Goal: Book appointment/travel/reservation

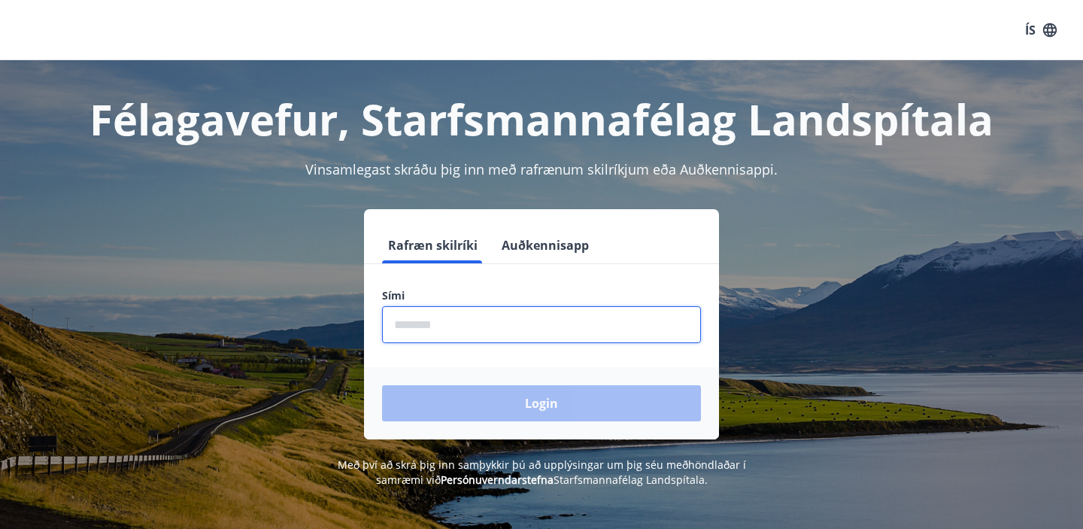
click at [560, 313] on input "phone" at bounding box center [541, 324] width 319 height 37
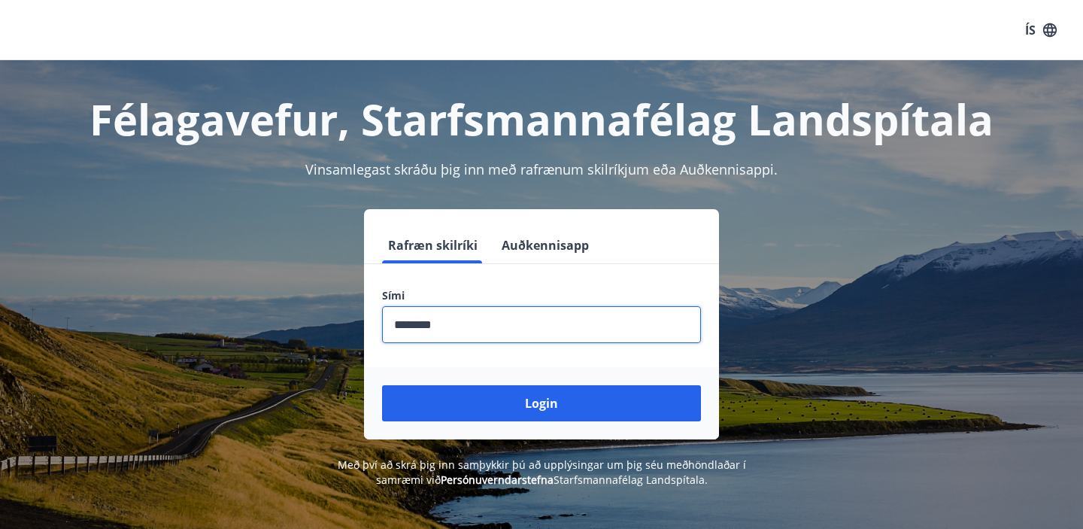
type input "********"
click at [382, 385] on button "Login" at bounding box center [541, 403] width 319 height 36
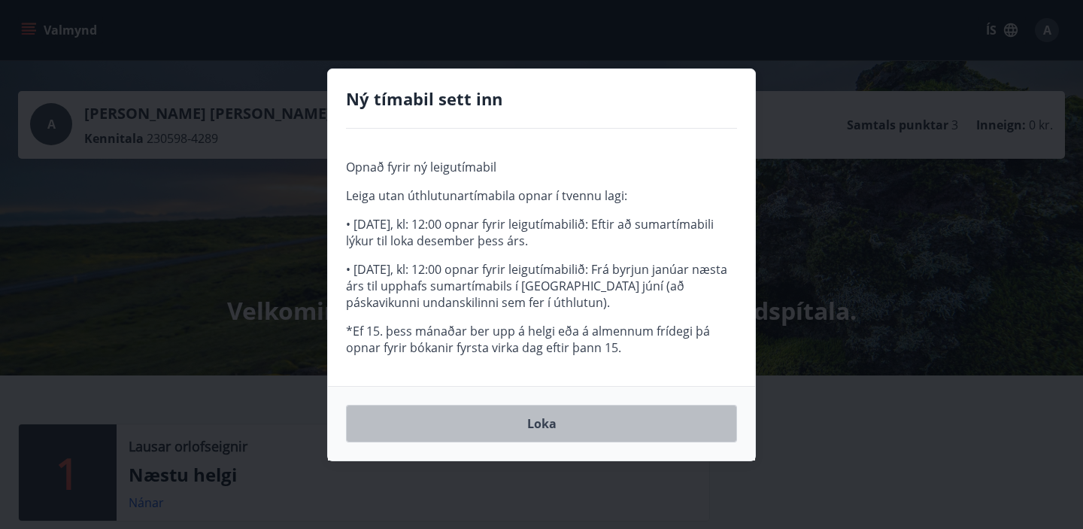
click at [525, 435] on button "Loka" at bounding box center [541, 423] width 391 height 38
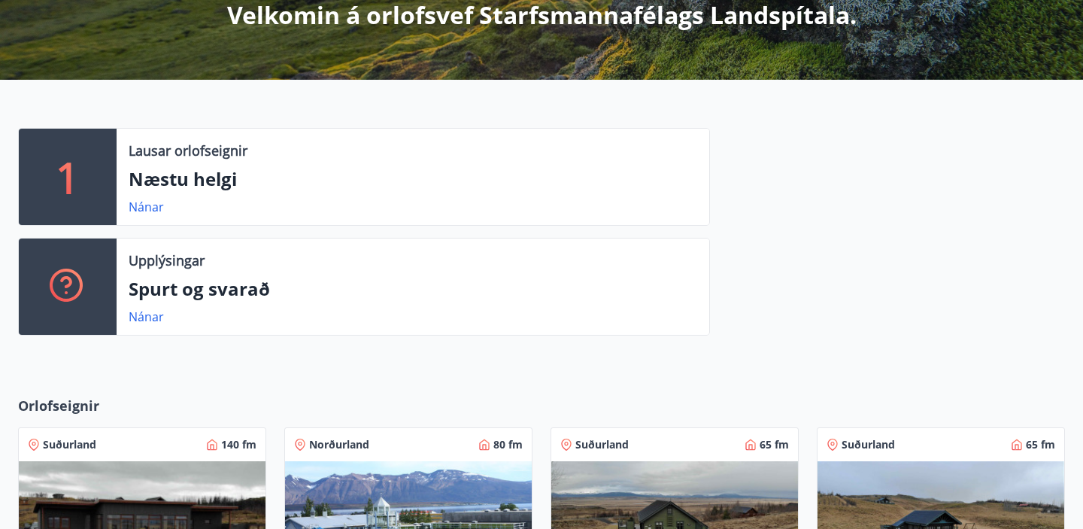
scroll to position [300, 0]
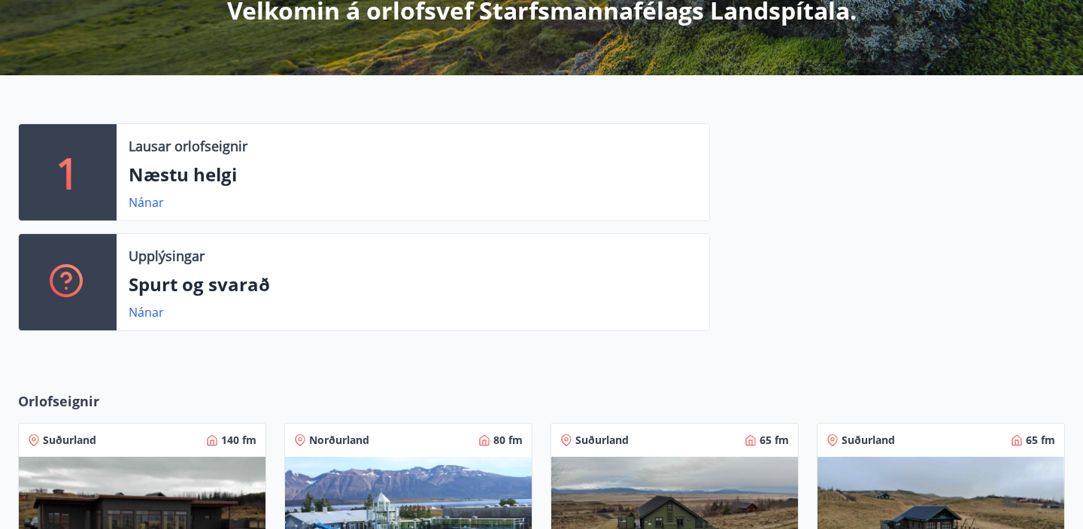
click at [195, 179] on p "Næstu helgi" at bounding box center [413, 175] width 568 height 26
click at [136, 202] on link "Nánar" at bounding box center [146, 202] width 35 height 17
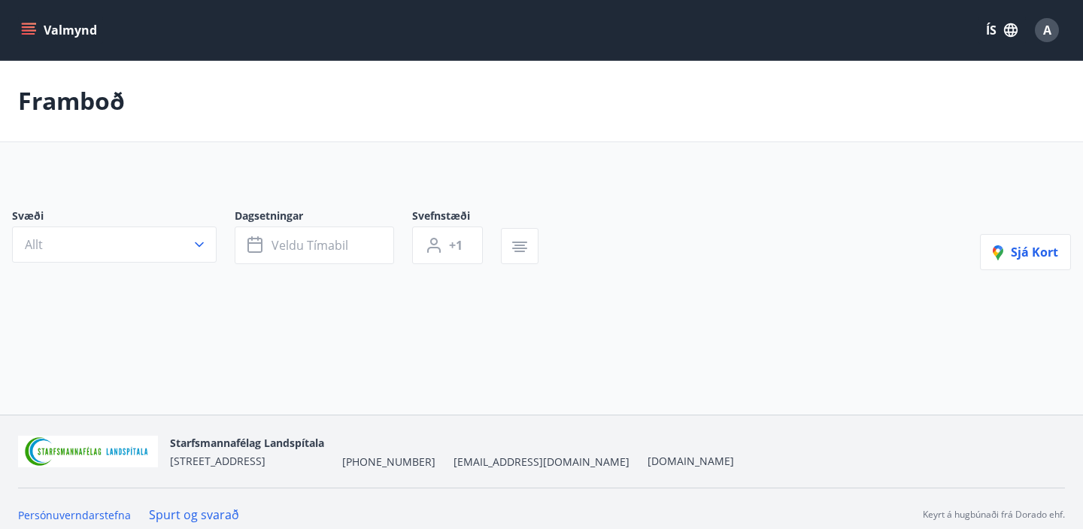
type input "*"
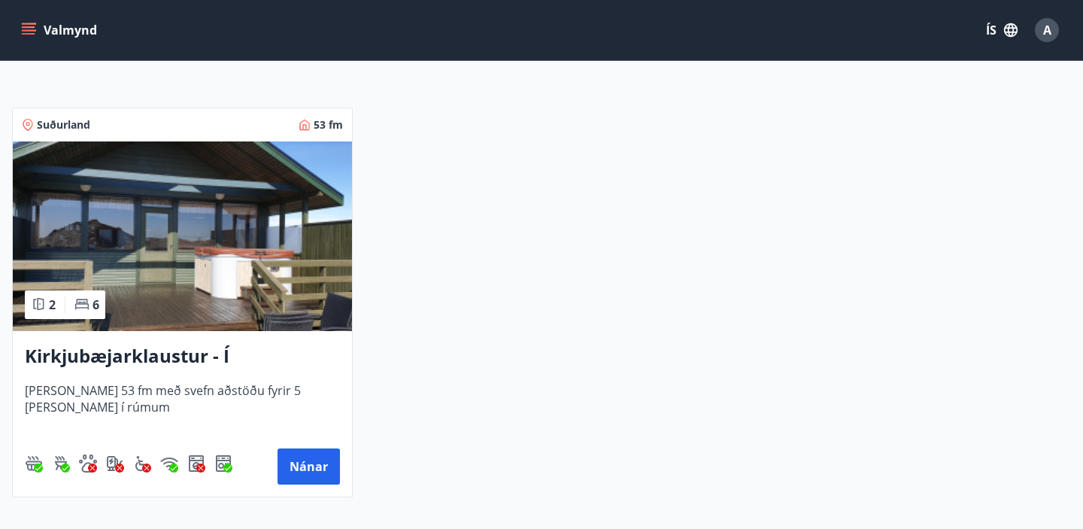
scroll to position [67, 0]
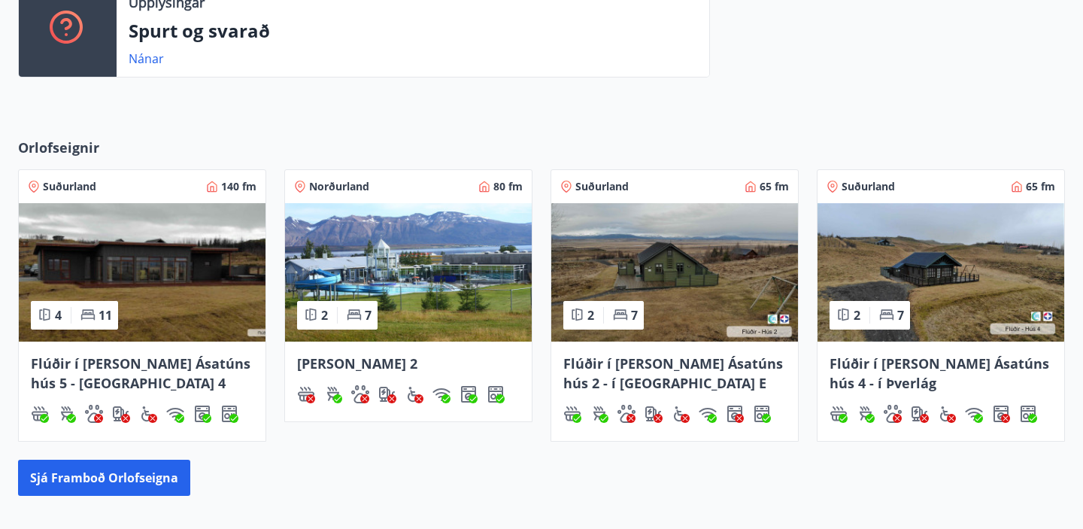
scroll to position [600, 0]
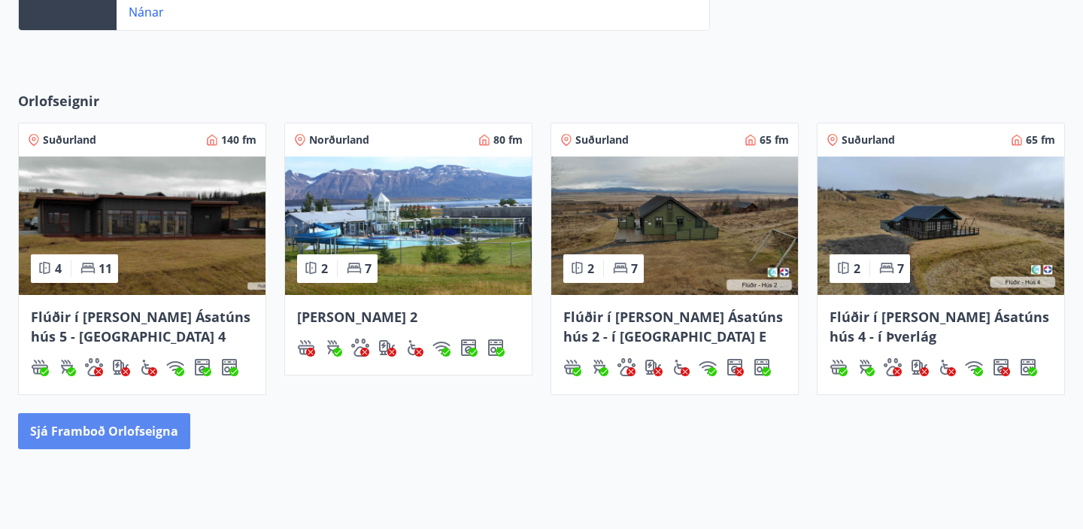
click at [135, 441] on button "Sjá framboð orlofseigna" at bounding box center [104, 431] width 172 height 36
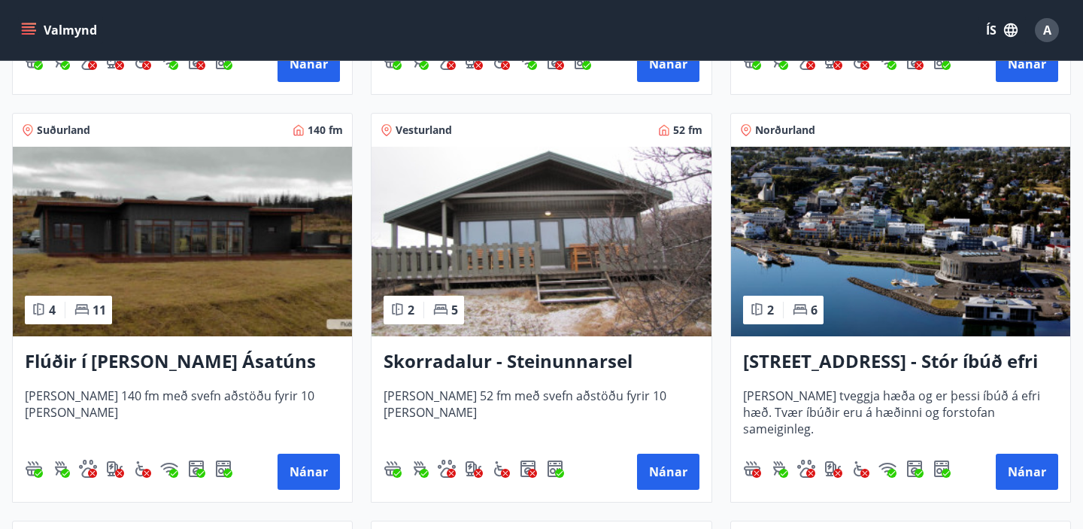
scroll to position [1043, 0]
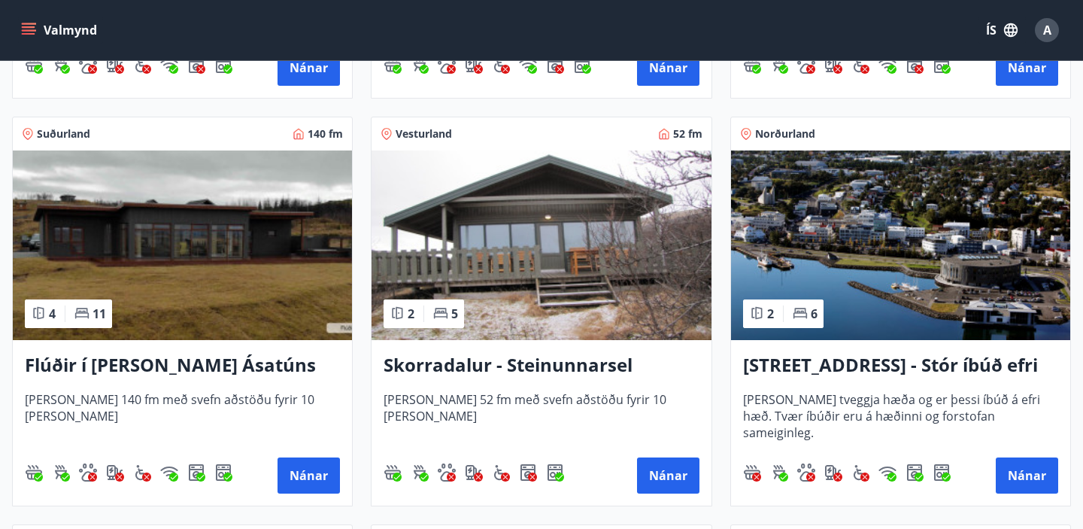
click at [208, 264] on img at bounding box center [182, 244] width 339 height 189
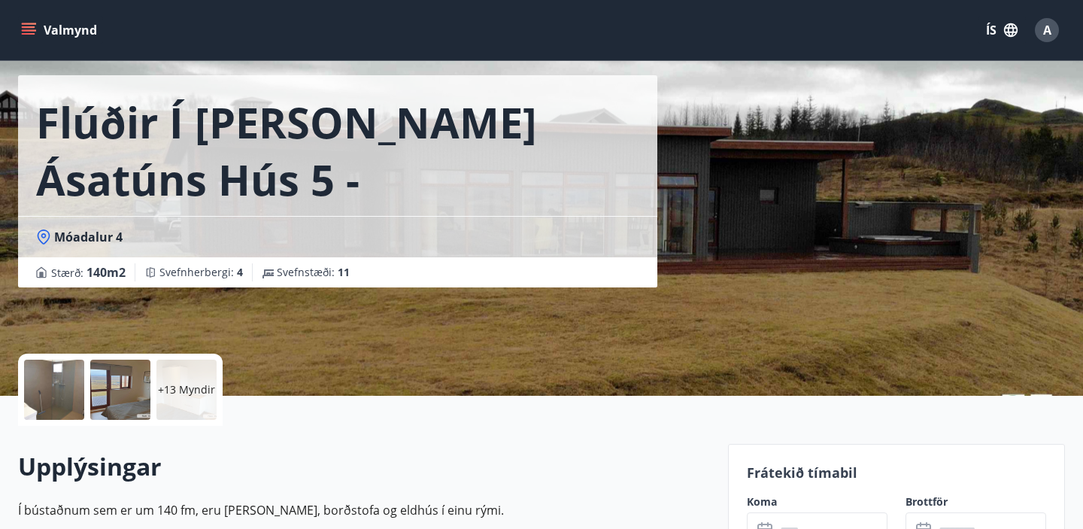
scroll to position [128, 0]
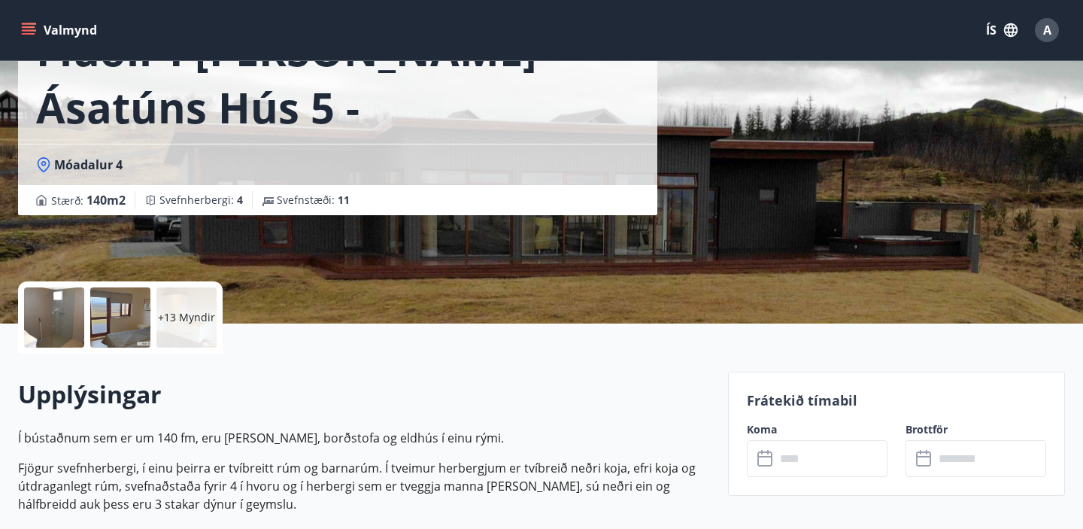
click at [46, 316] on div at bounding box center [54, 317] width 60 height 60
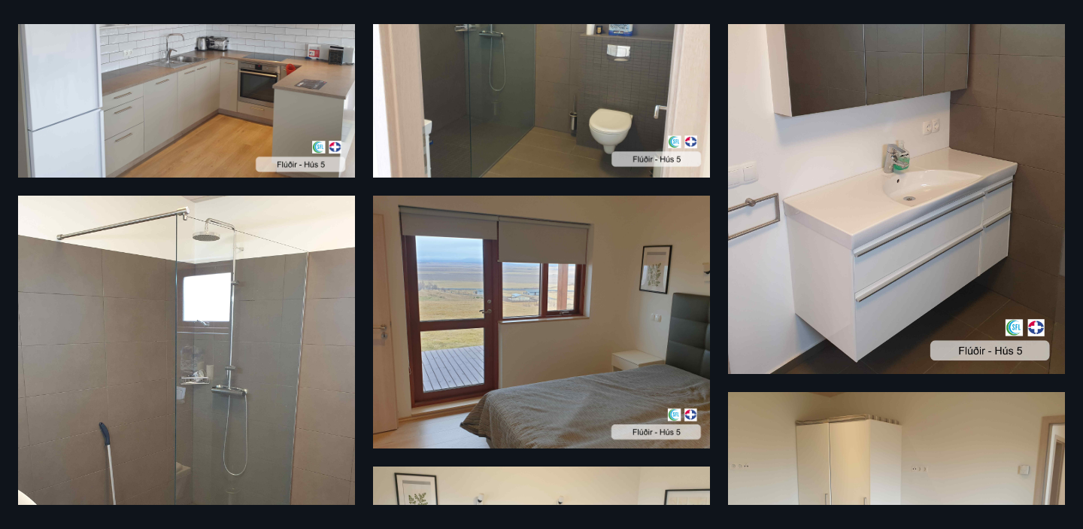
scroll to position [0, 0]
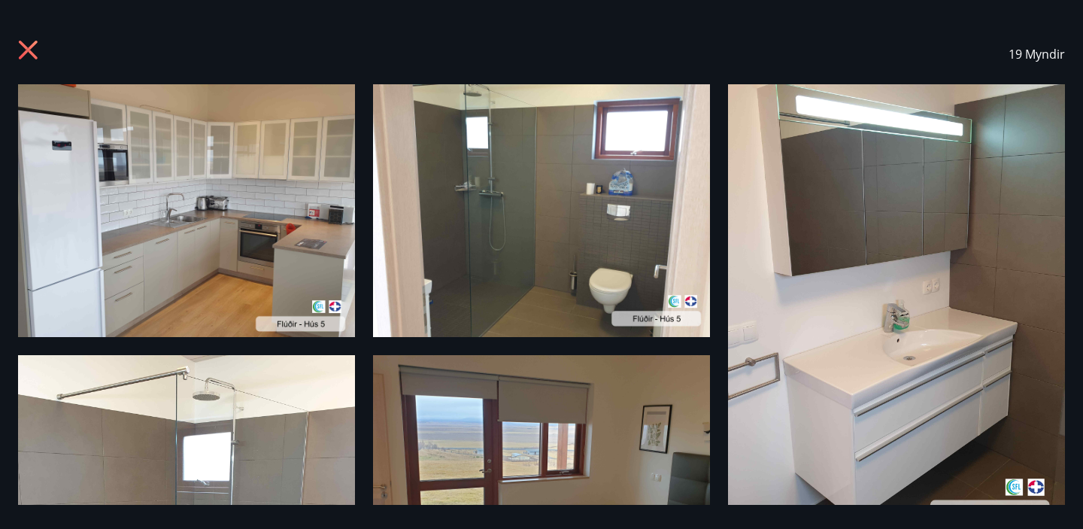
click at [22, 47] on icon at bounding box center [30, 52] width 24 height 24
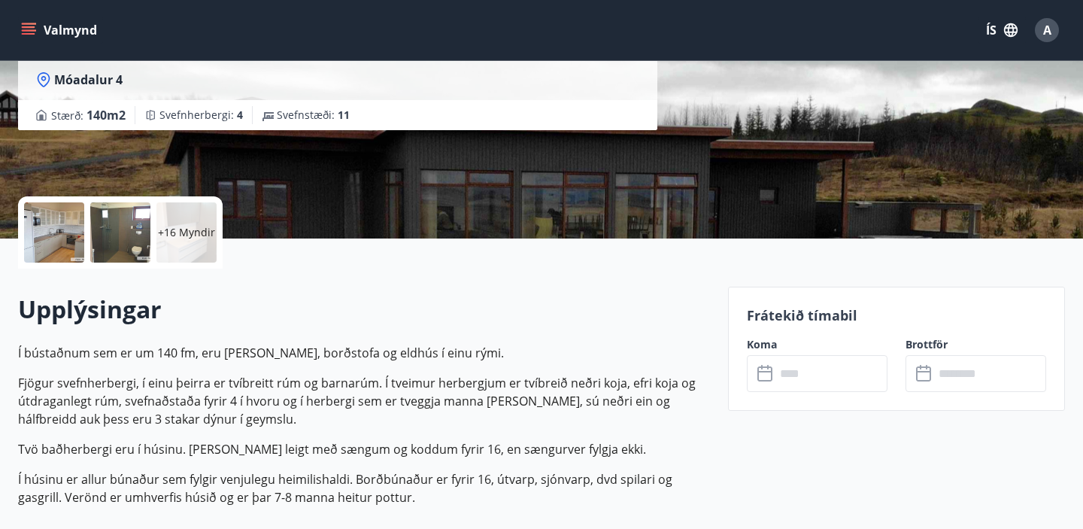
scroll to position [250, 0]
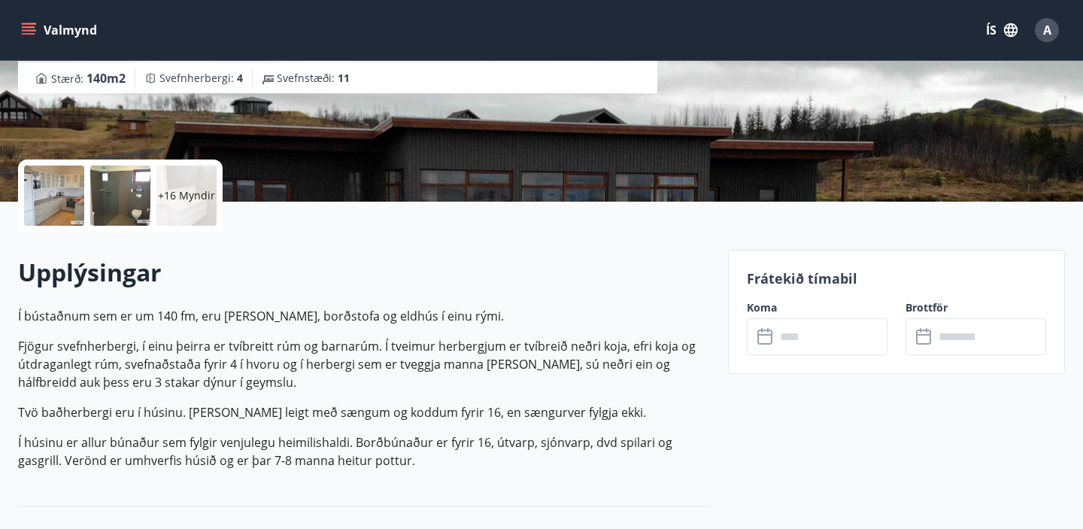
click at [810, 341] on input "text" at bounding box center [831, 336] width 112 height 37
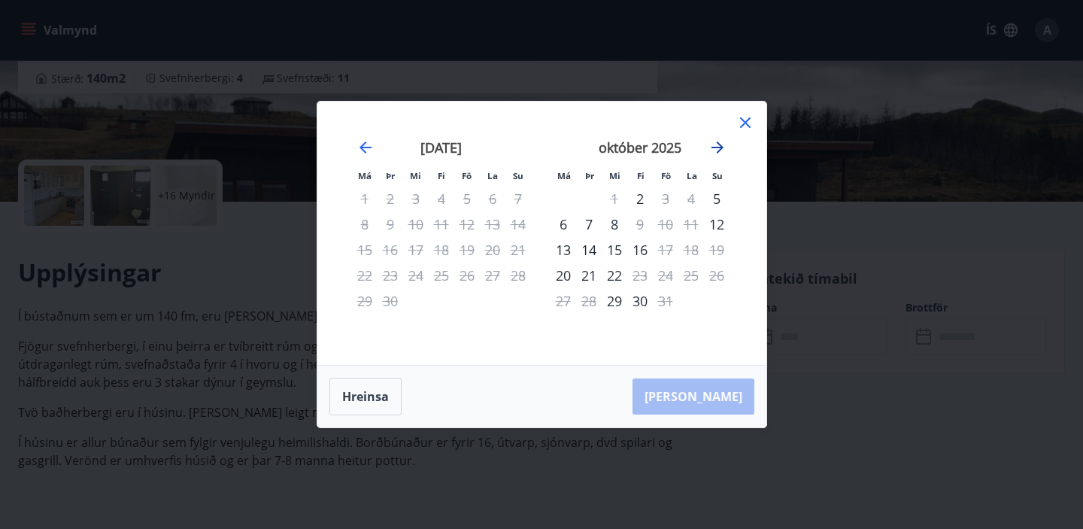
click at [722, 147] on icon "Move forward to switch to the next month." at bounding box center [717, 147] width 18 height 18
click at [722, 142] on icon "Move forward to switch to the next month." at bounding box center [717, 147] width 18 height 18
click at [723, 144] on icon "Move forward to switch to the next month." at bounding box center [717, 147] width 18 height 18
click at [363, 156] on div "desember 2025" at bounding box center [441, 153] width 179 height 66
click at [363, 144] on icon "Move backward to switch to the previous month." at bounding box center [365, 147] width 18 height 18
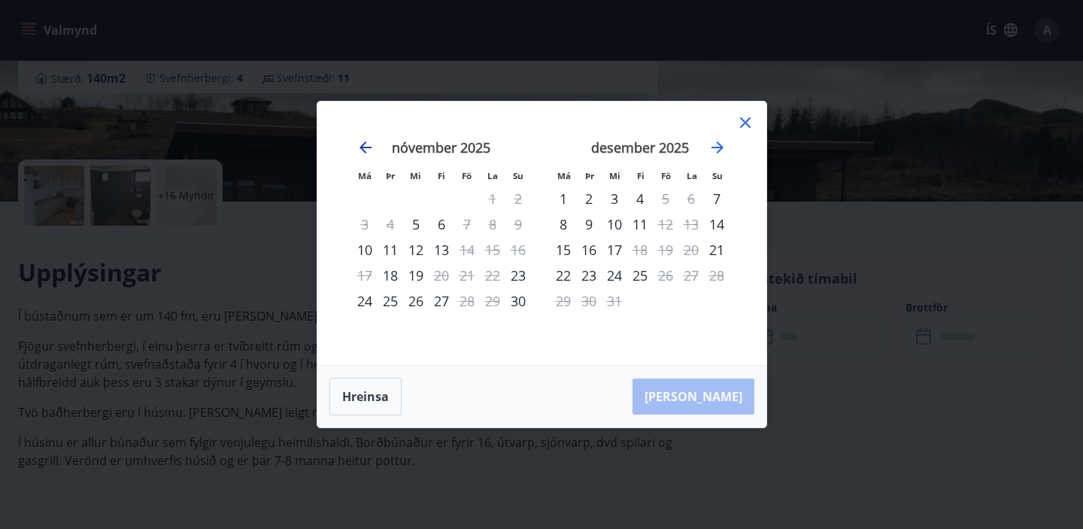
click at [363, 144] on icon "Move backward to switch to the previous month." at bounding box center [365, 147] width 18 height 18
click at [748, 126] on icon at bounding box center [745, 122] width 11 height 11
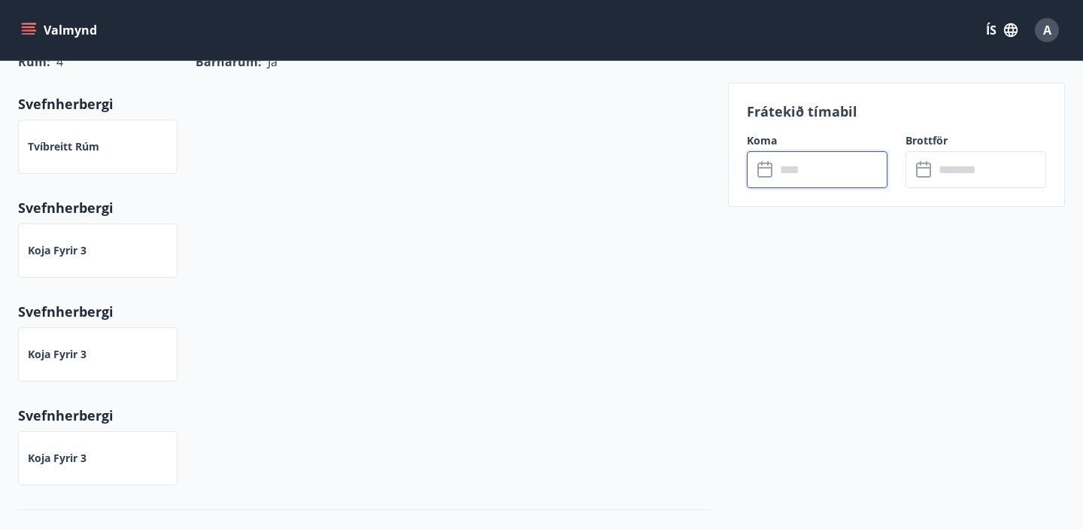
scroll to position [409, 0]
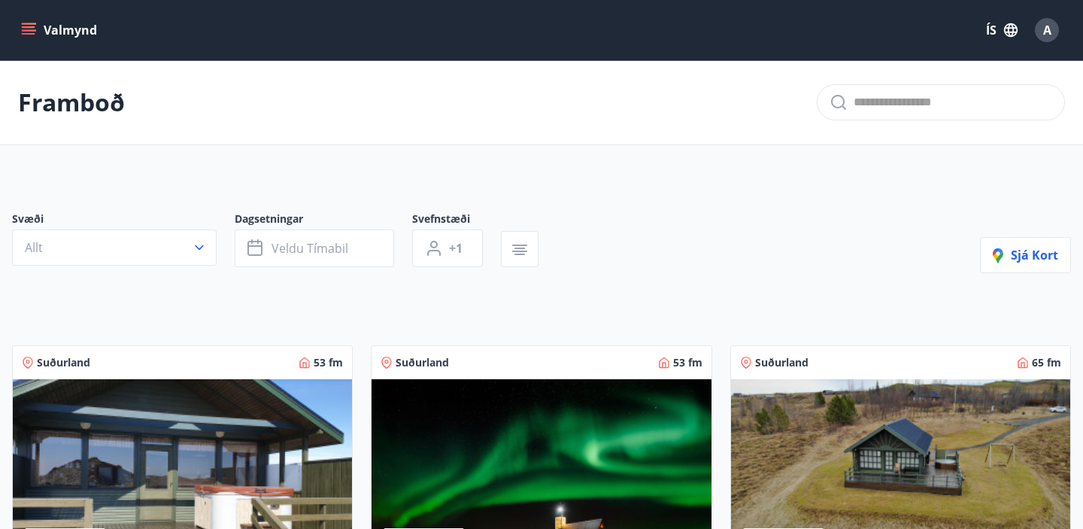
click at [276, 226] on span "Dagsetningar" at bounding box center [323, 220] width 177 height 18
click at [294, 235] on button "Veldu tímabil" at bounding box center [314, 248] width 159 height 38
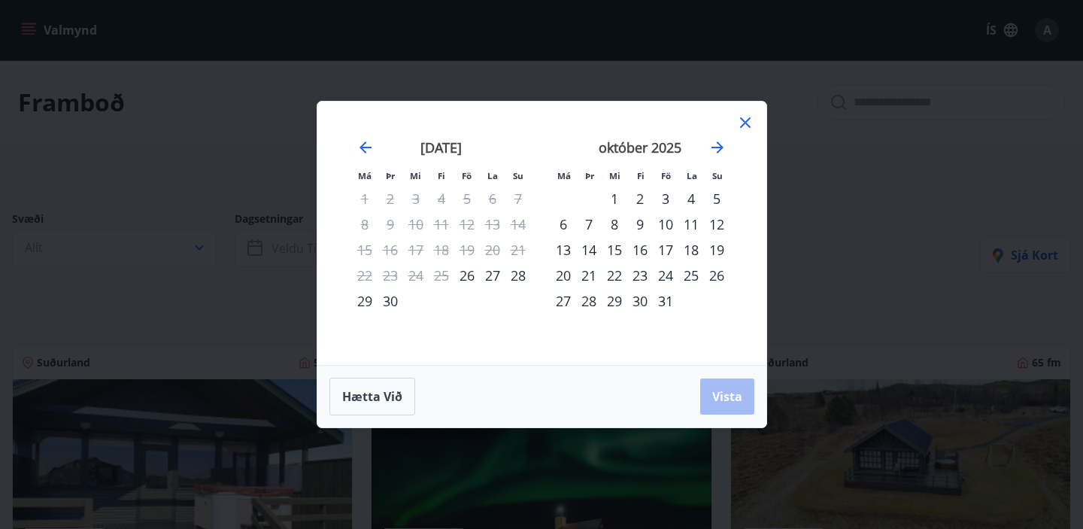
click at [670, 224] on div "10" at bounding box center [666, 224] width 26 height 26
click at [711, 226] on div "12" at bounding box center [717, 224] width 26 height 26
click at [728, 402] on span "Vista" at bounding box center [727, 396] width 30 height 17
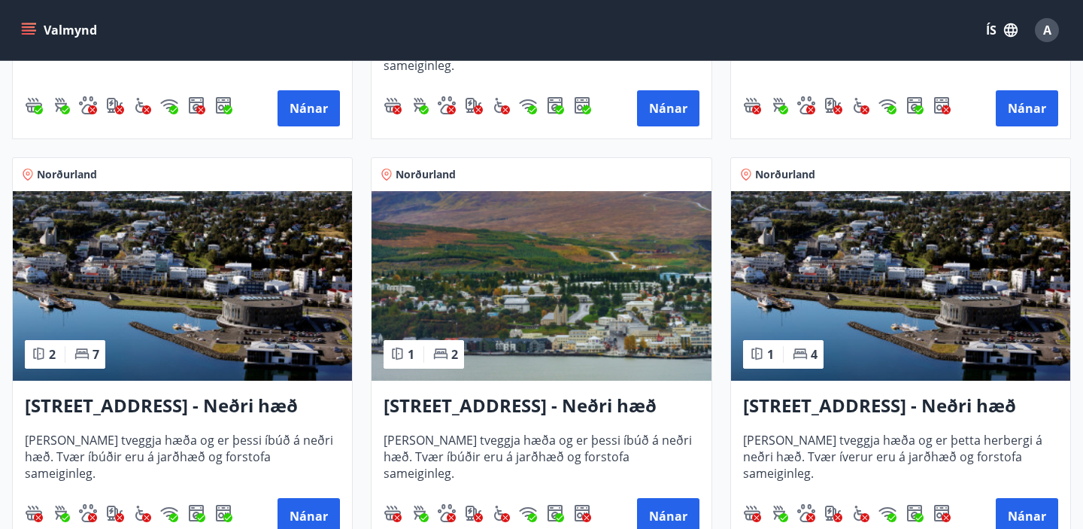
scroll to position [594, 0]
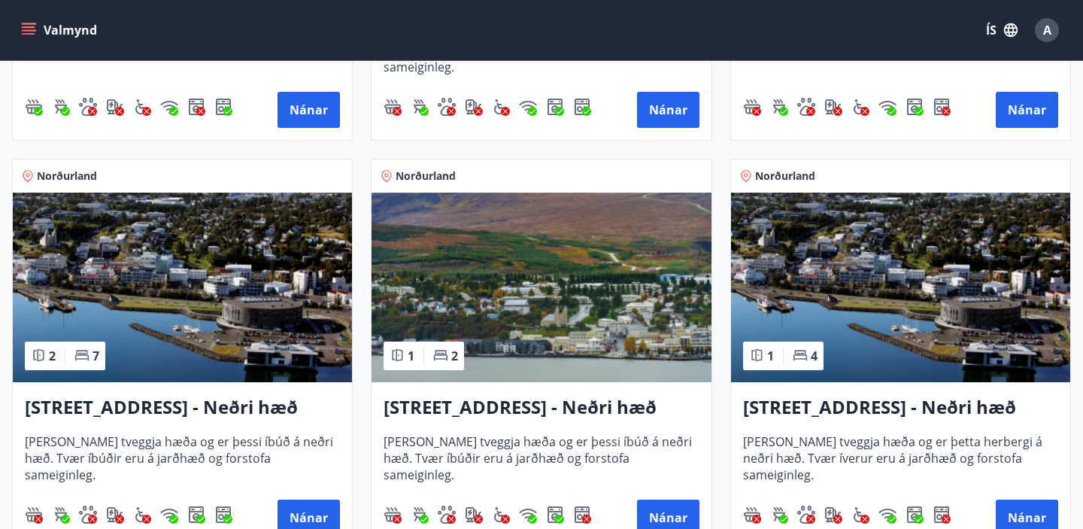
click at [579, 328] on img at bounding box center [540, 286] width 339 height 189
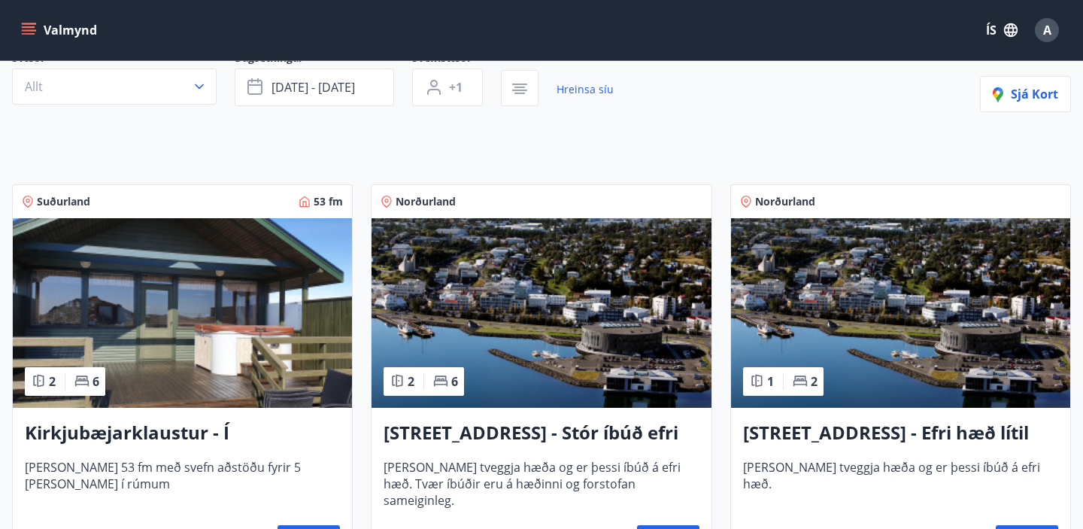
scroll to position [162, 0]
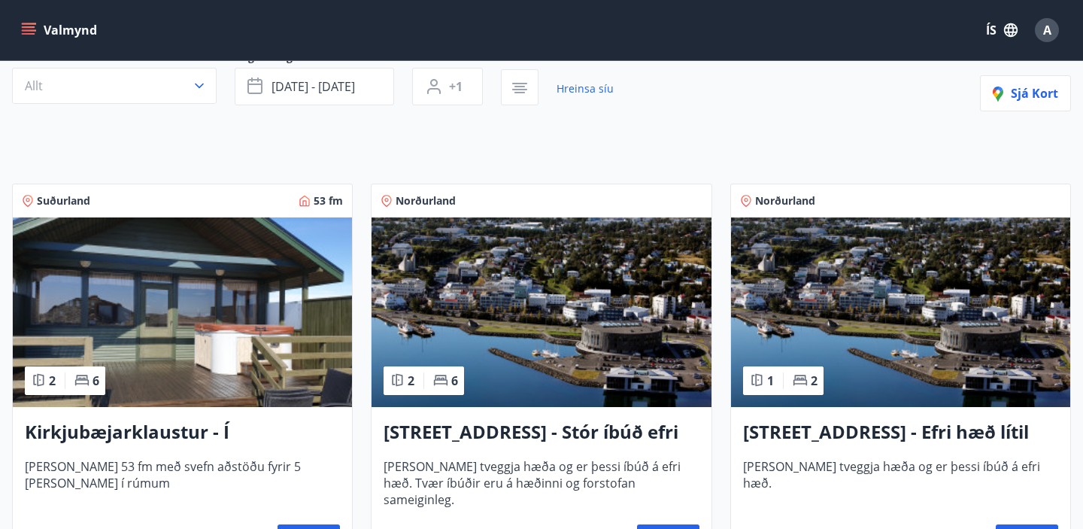
click at [240, 337] on img at bounding box center [182, 311] width 339 height 189
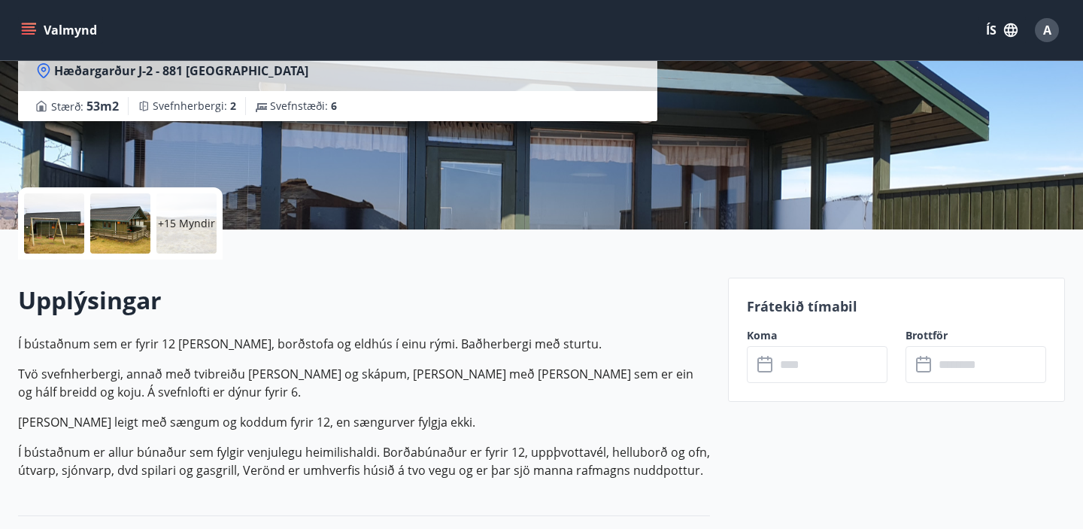
scroll to position [225, 0]
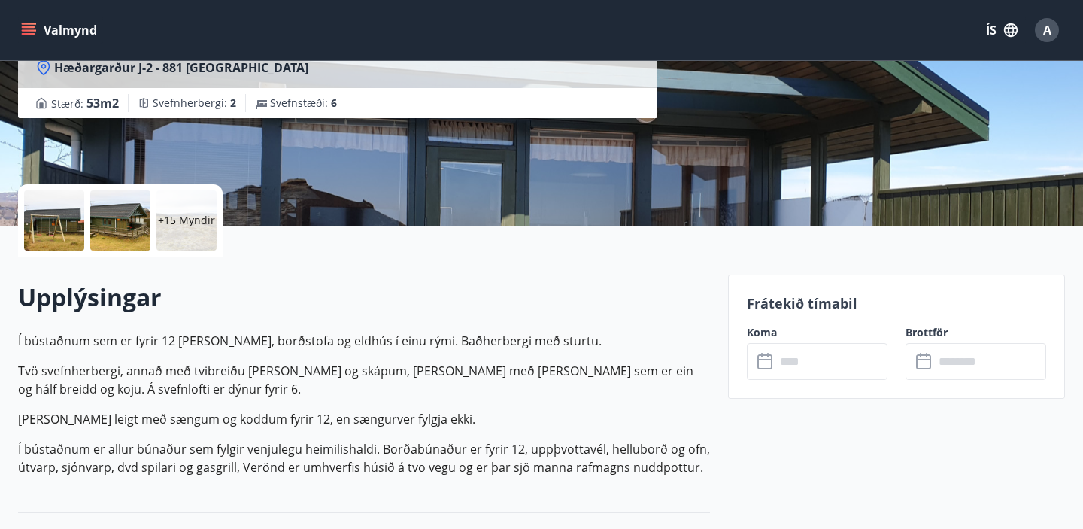
click at [44, 233] on div at bounding box center [54, 220] width 60 height 60
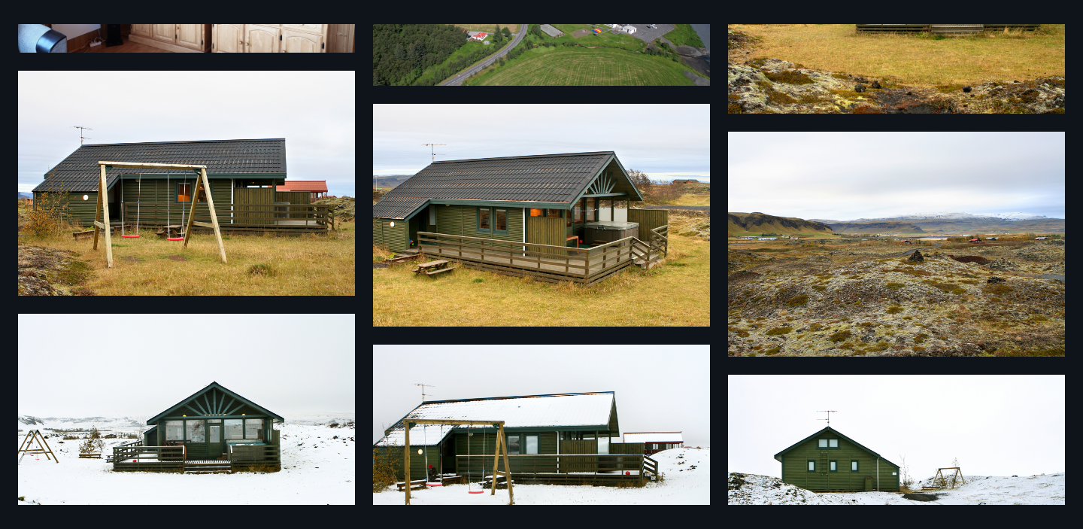
scroll to position [0, 0]
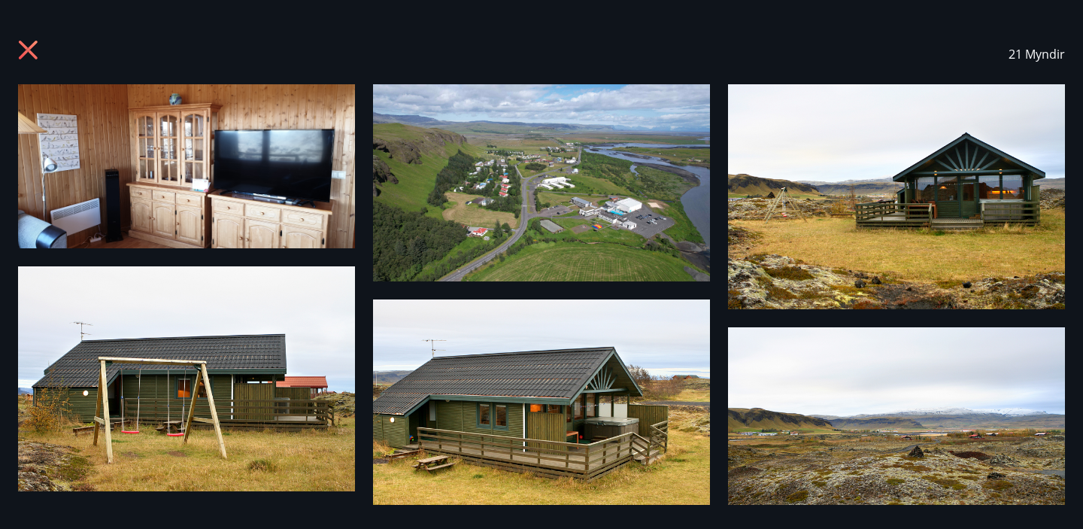
click at [17, 51] on div "21 Myndir" at bounding box center [541, 54] width 1083 height 60
click at [32, 50] on icon at bounding box center [30, 52] width 24 height 24
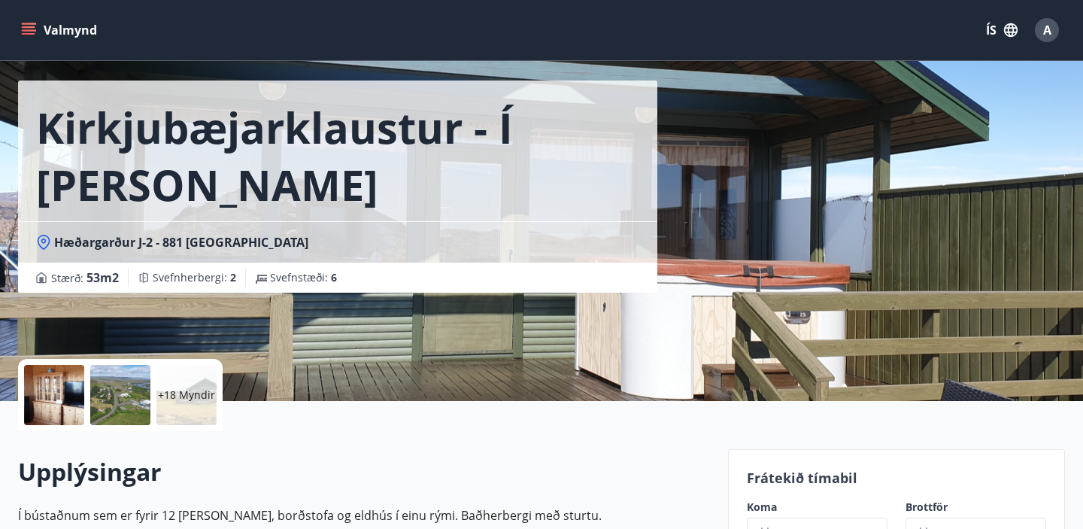
scroll to position [57, 0]
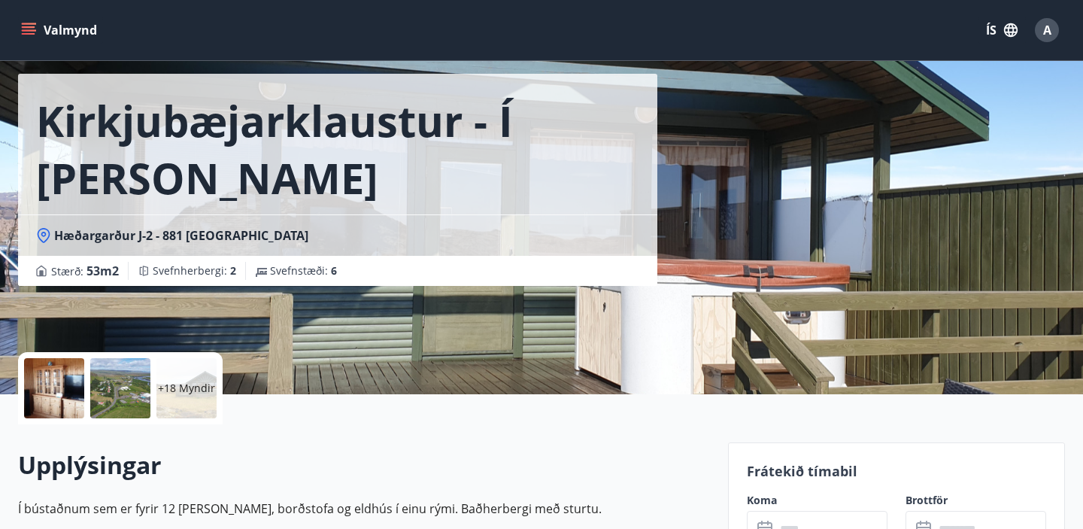
click at [61, 389] on div at bounding box center [54, 388] width 60 height 60
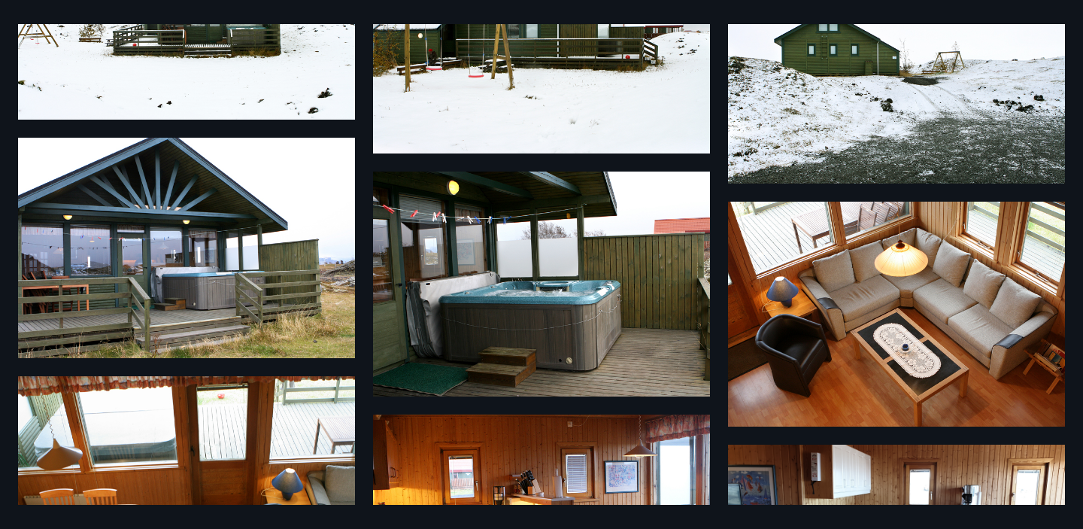
scroll to position [0, 0]
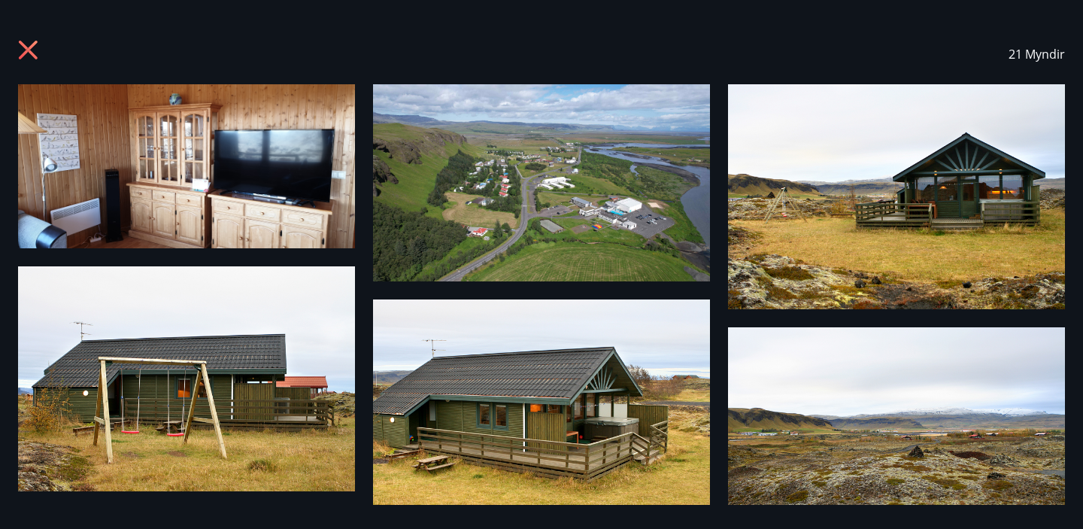
click at [28, 47] on icon at bounding box center [30, 52] width 24 height 24
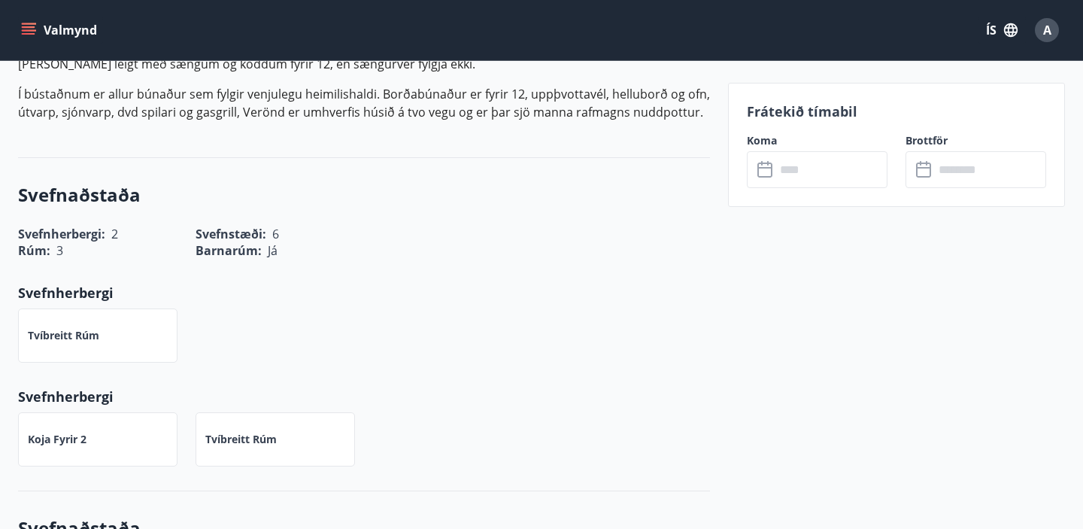
scroll to position [579, 0]
click at [838, 172] on input "text" at bounding box center [831, 169] width 112 height 37
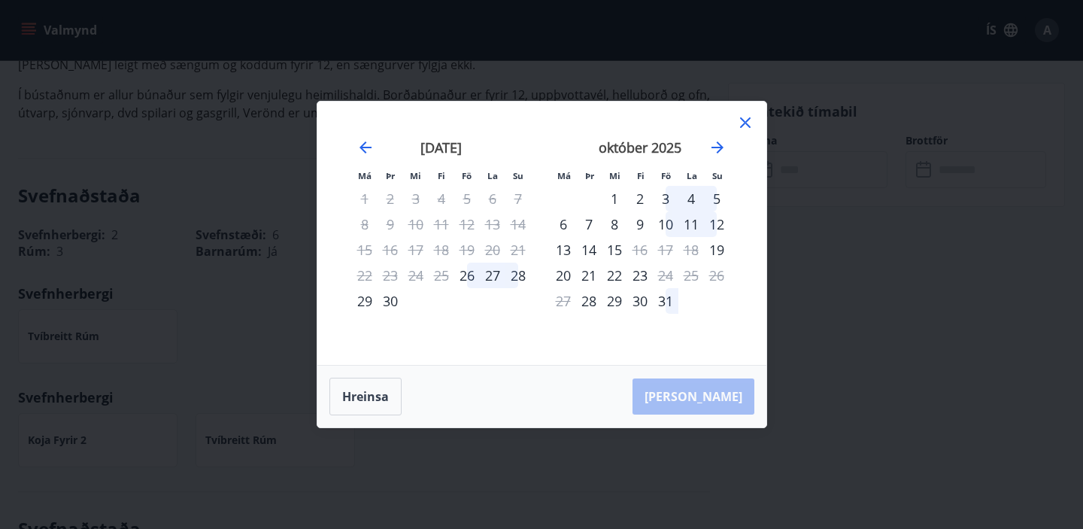
click at [747, 120] on icon at bounding box center [745, 122] width 11 height 11
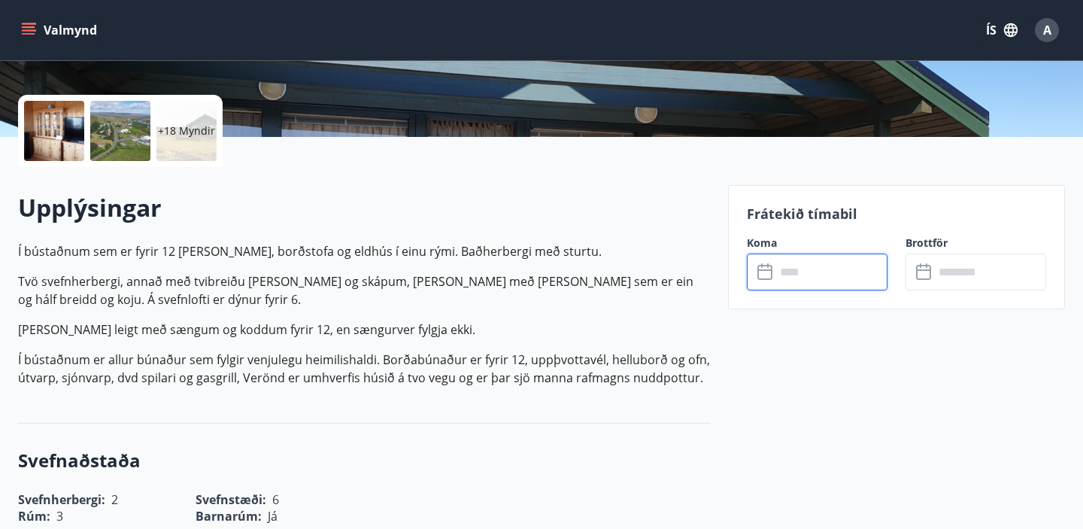
scroll to position [0, 0]
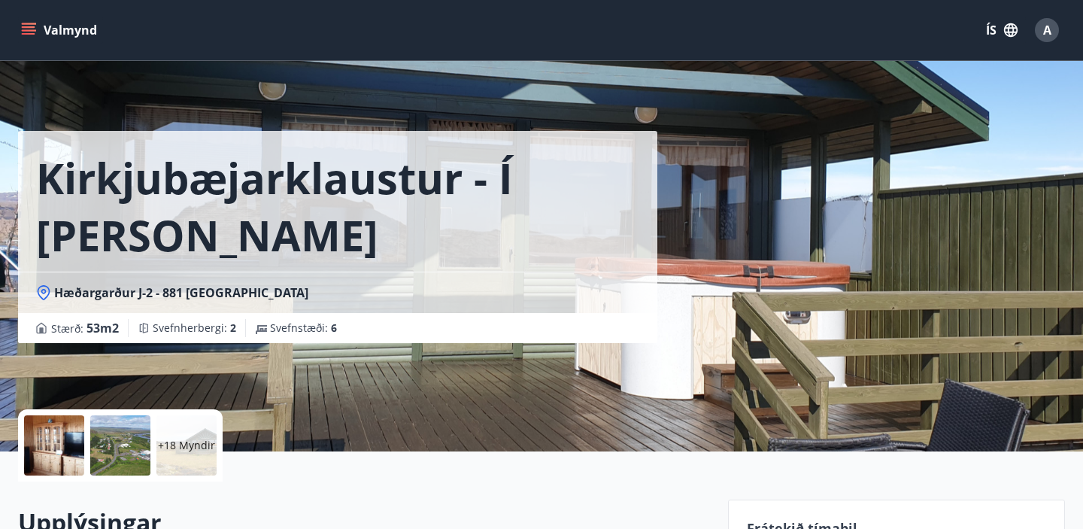
click at [26, 27] on icon "menu" at bounding box center [29, 27] width 14 height 2
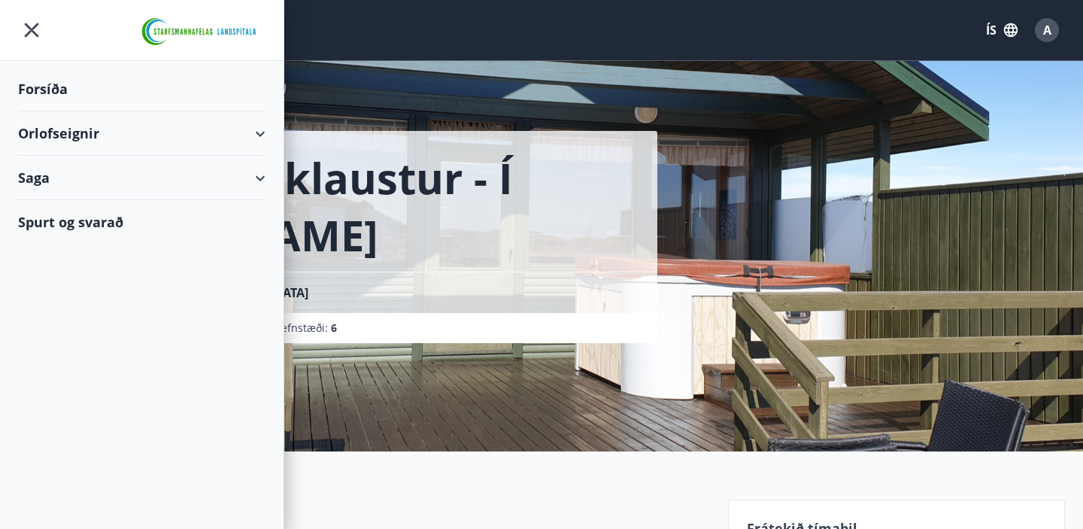
click at [24, 27] on icon "menu" at bounding box center [31, 30] width 27 height 27
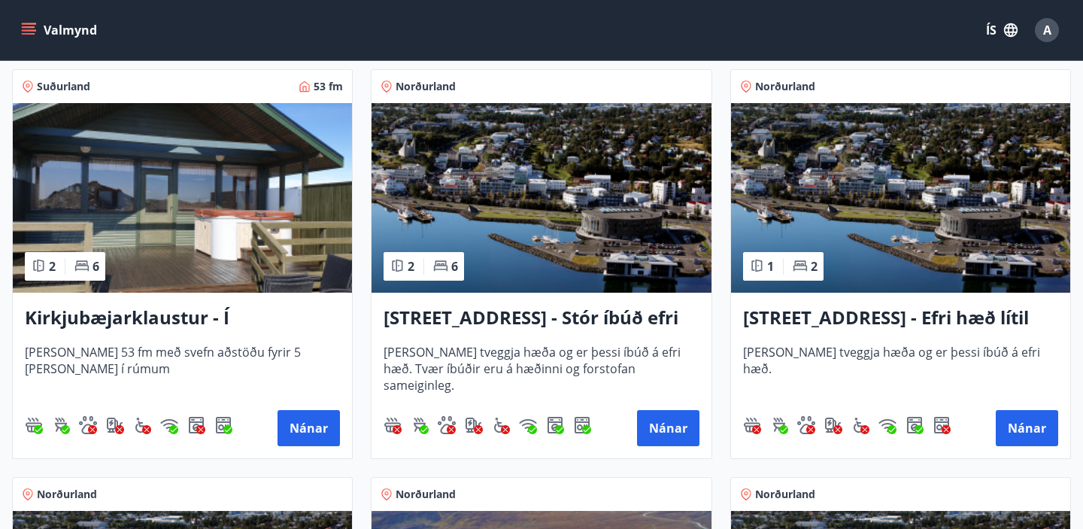
scroll to position [280, 0]
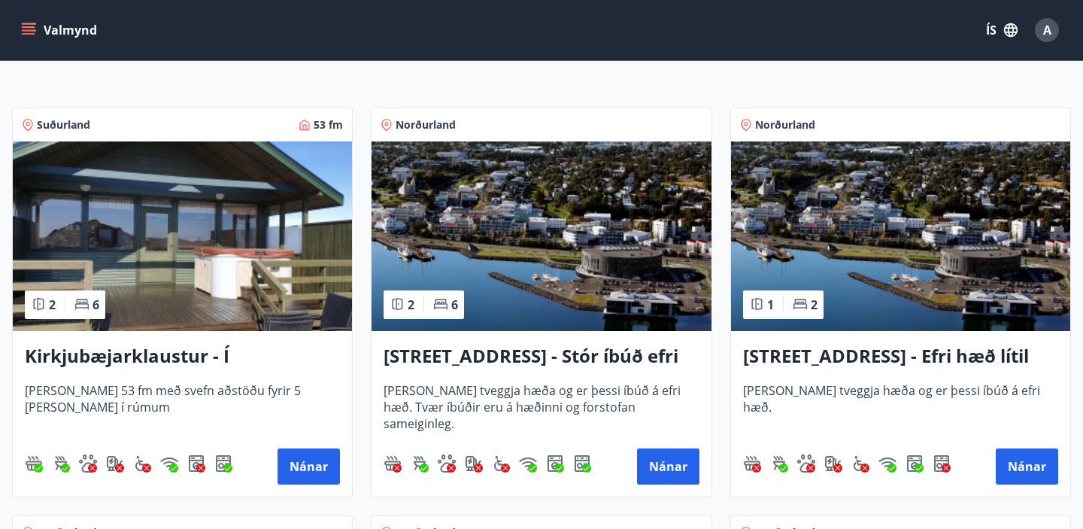
click at [259, 226] on img at bounding box center [182, 235] width 339 height 189
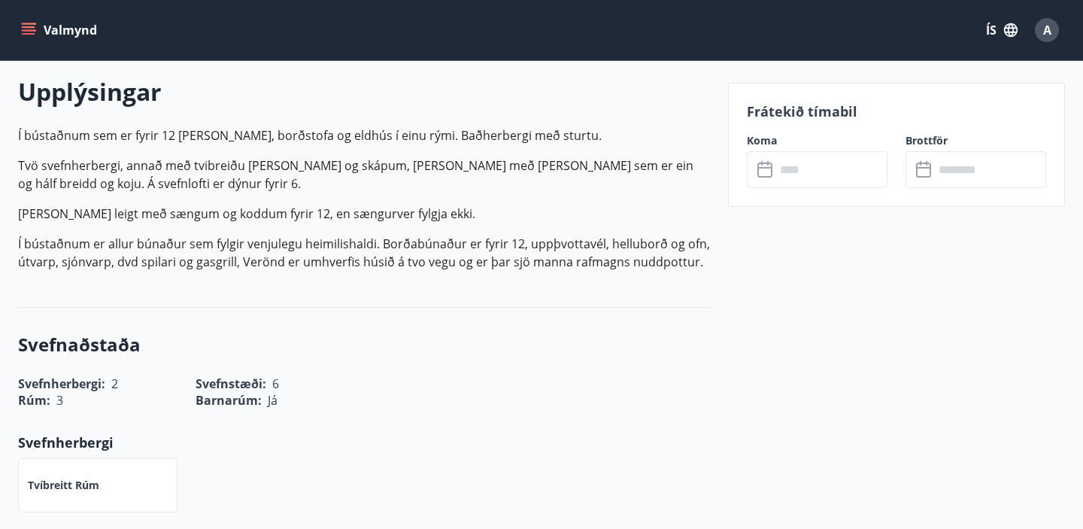
scroll to position [456, 0]
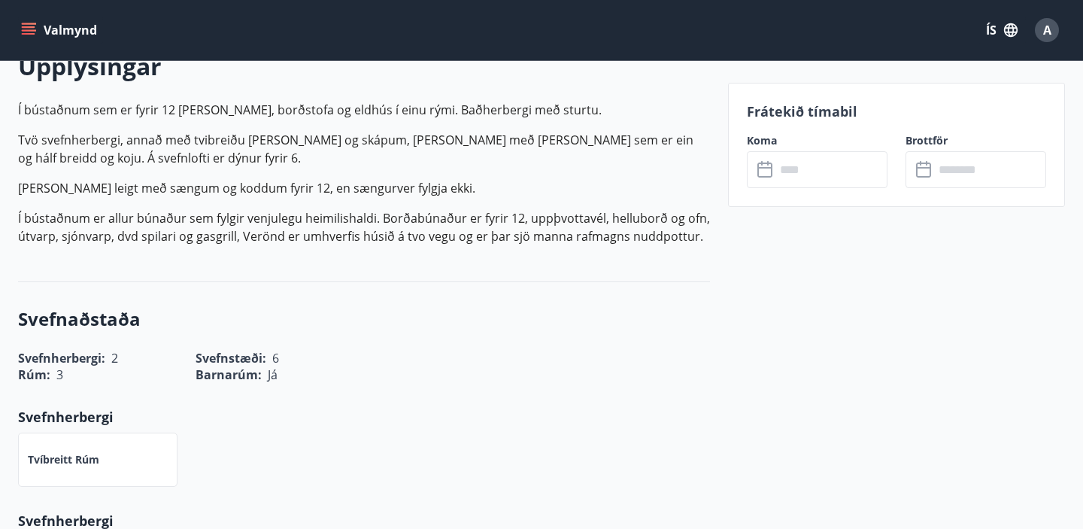
click at [814, 173] on input "text" at bounding box center [831, 169] width 112 height 37
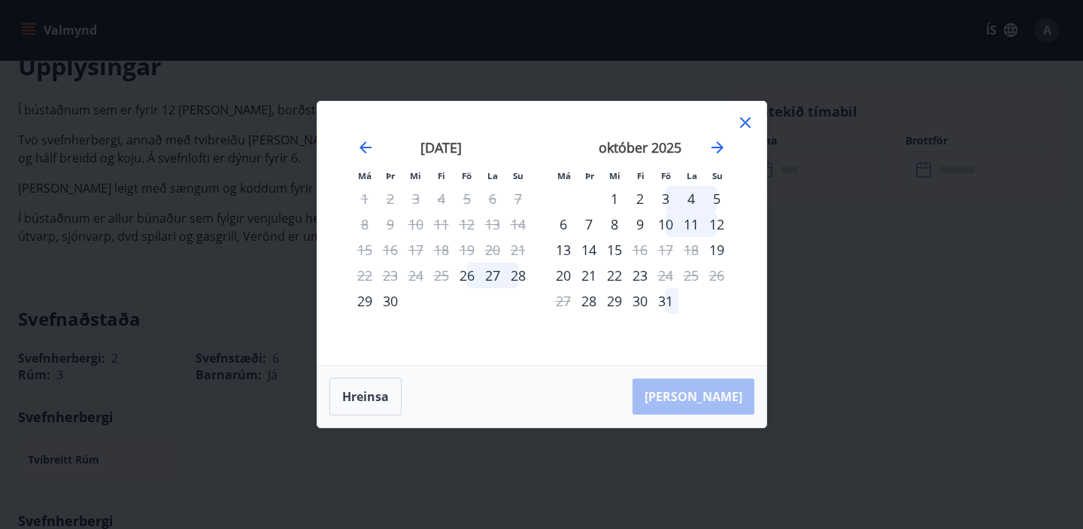
click at [674, 224] on div "10" at bounding box center [666, 224] width 26 height 26
click at [716, 229] on div "12" at bounding box center [717, 224] width 26 height 26
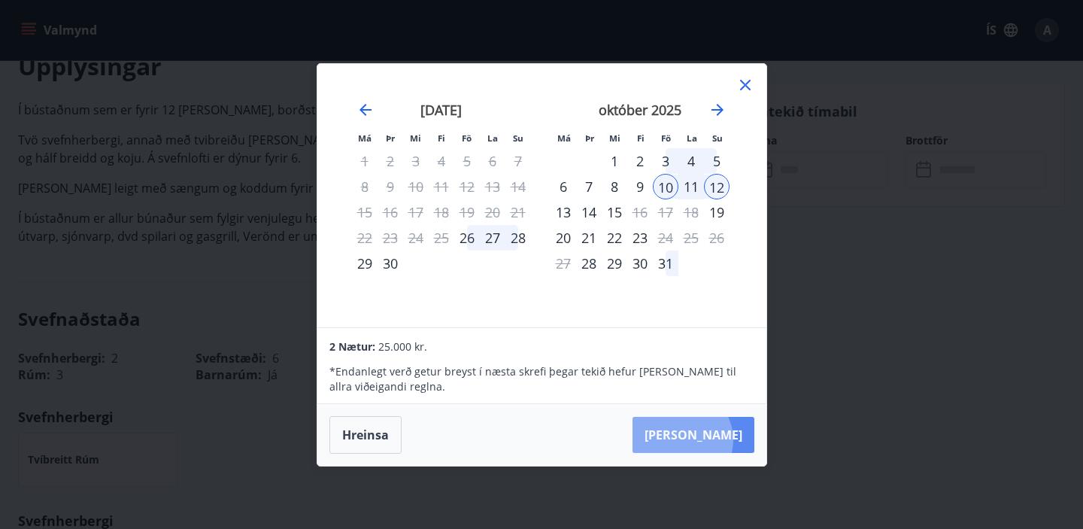
click at [727, 440] on button "[PERSON_NAME]" at bounding box center [693, 434] width 122 height 36
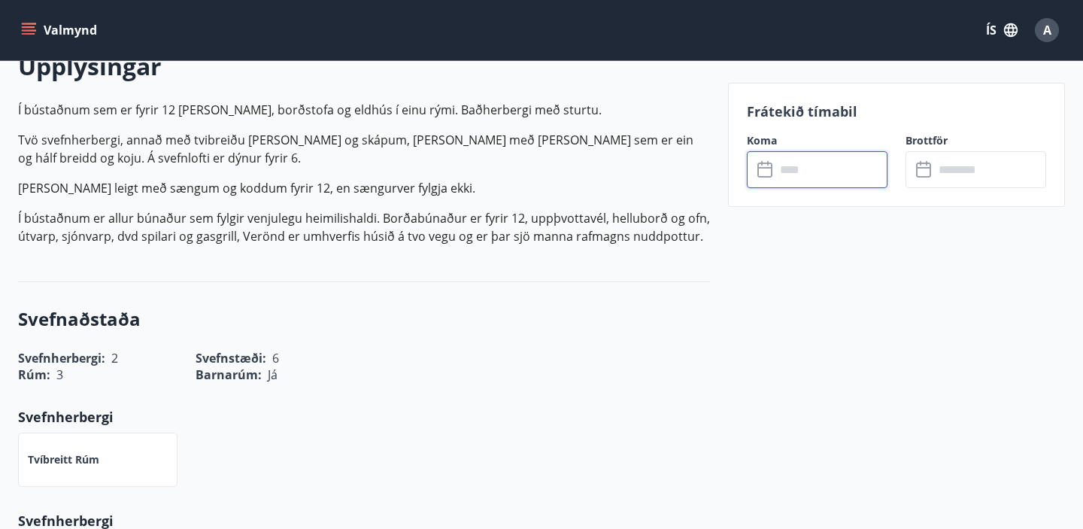
type input "******"
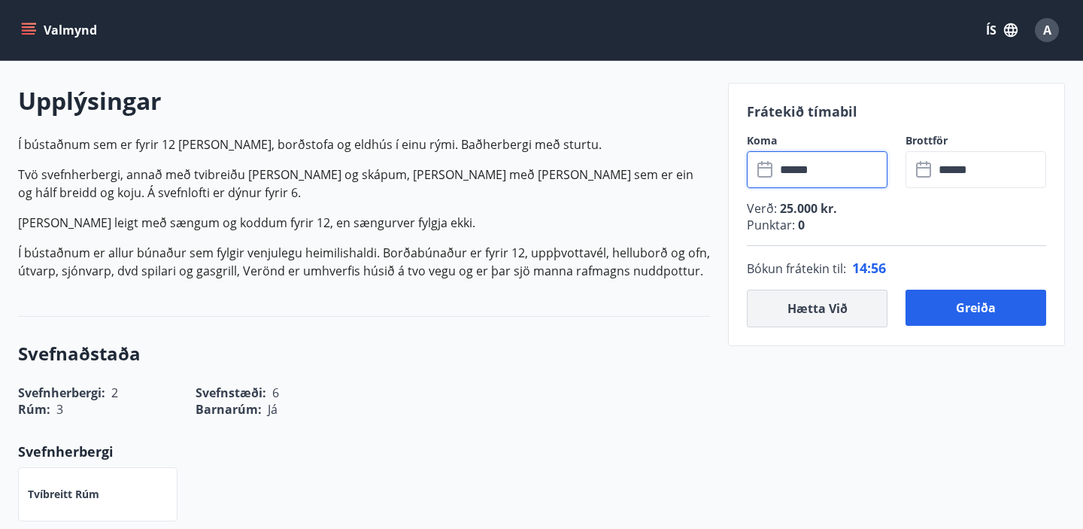
scroll to position [420, 0]
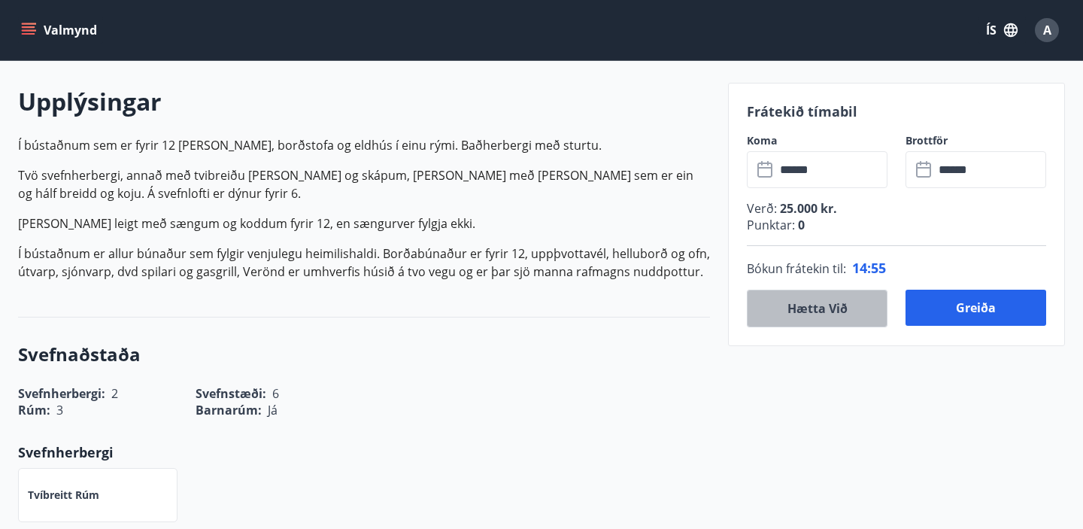
click at [831, 316] on button "Hætta við" at bounding box center [817, 308] width 141 height 38
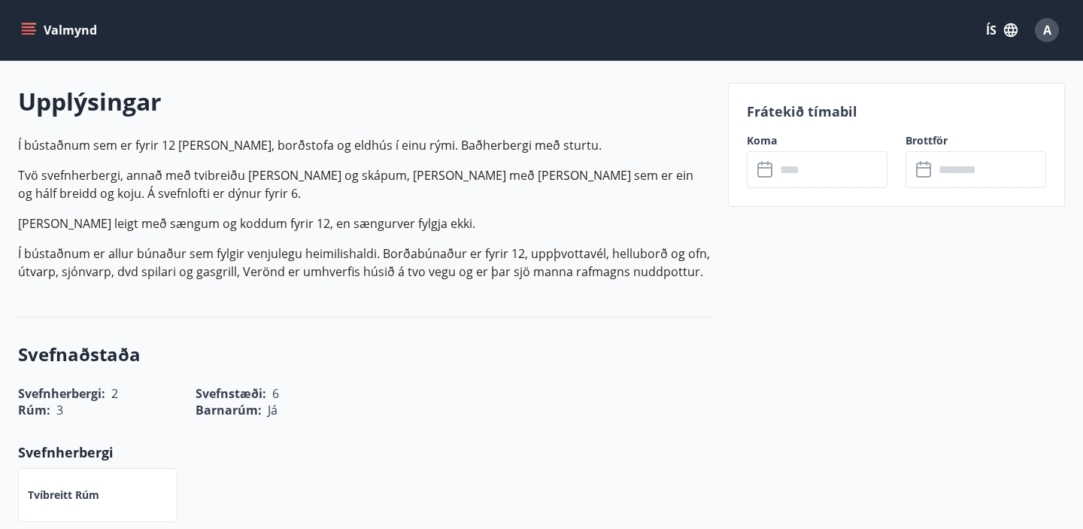
scroll to position [0, 0]
